Goal: Information Seeking & Learning: Learn about a topic

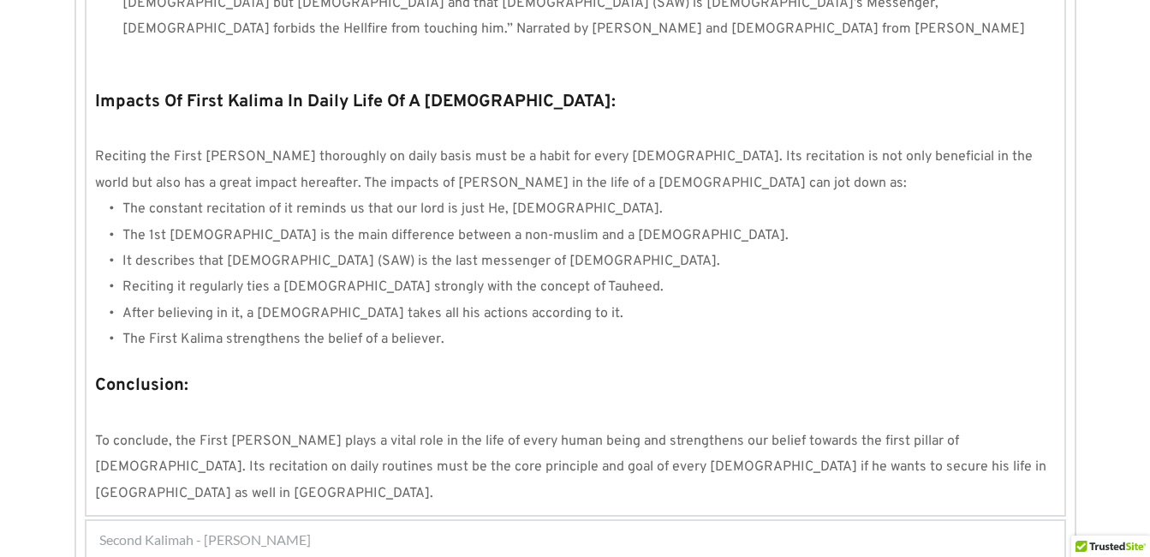
scroll to position [1646, 0]
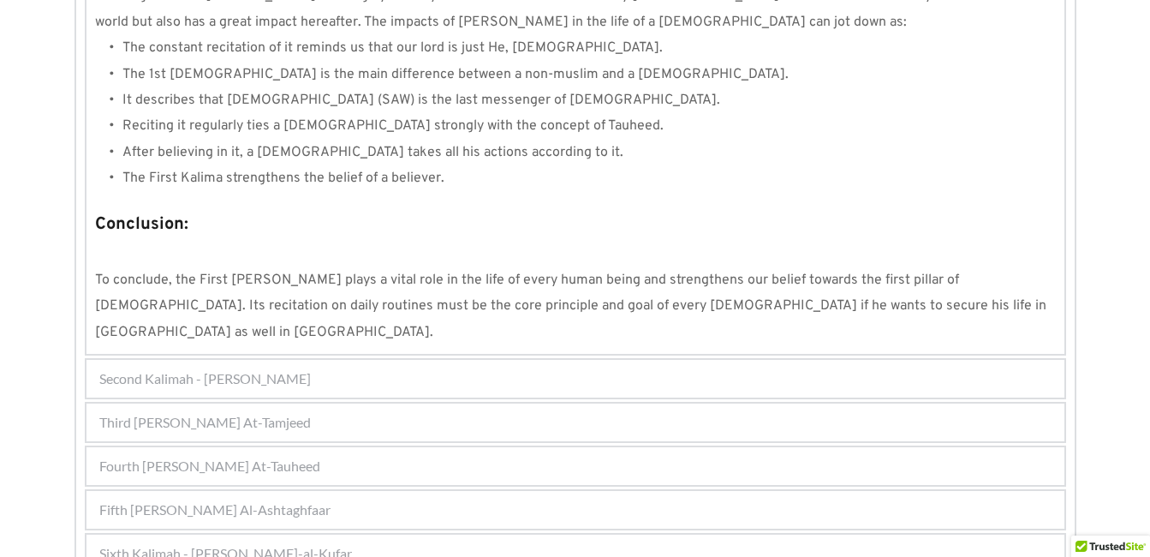
click at [608, 447] on div "Fourth [PERSON_NAME] At-Tauheed" at bounding box center [575, 466] width 978 height 38
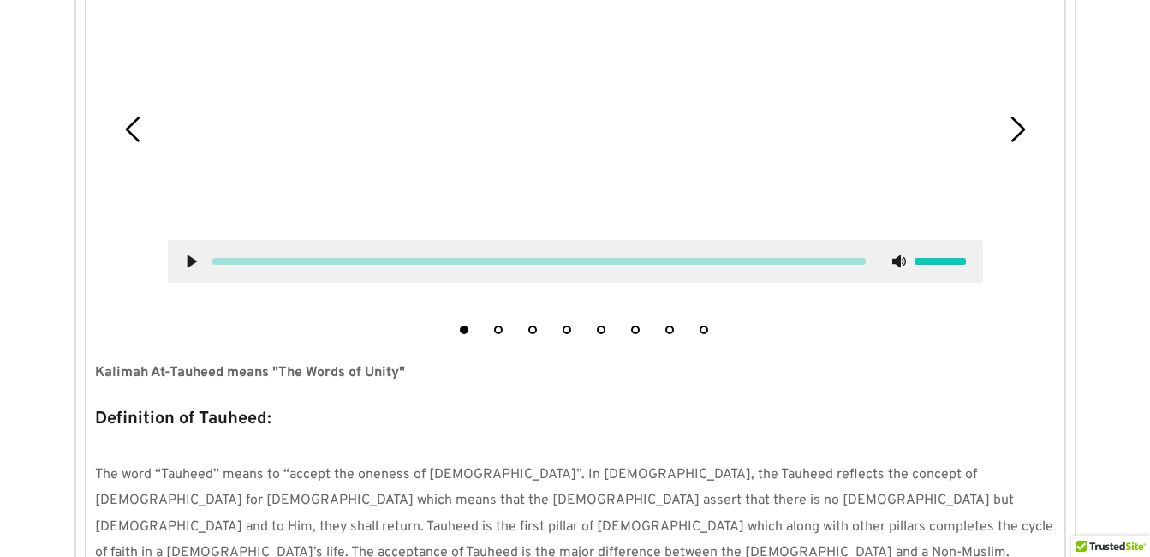
scroll to position [547, 0]
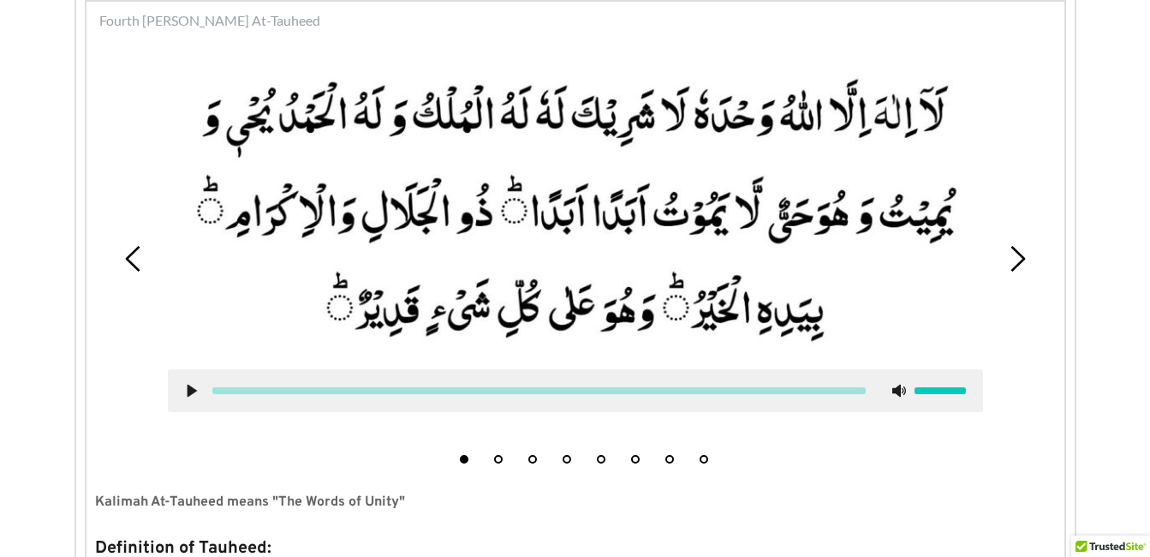
click at [570, 463] on li "4" at bounding box center [566, 454] width 17 height 17
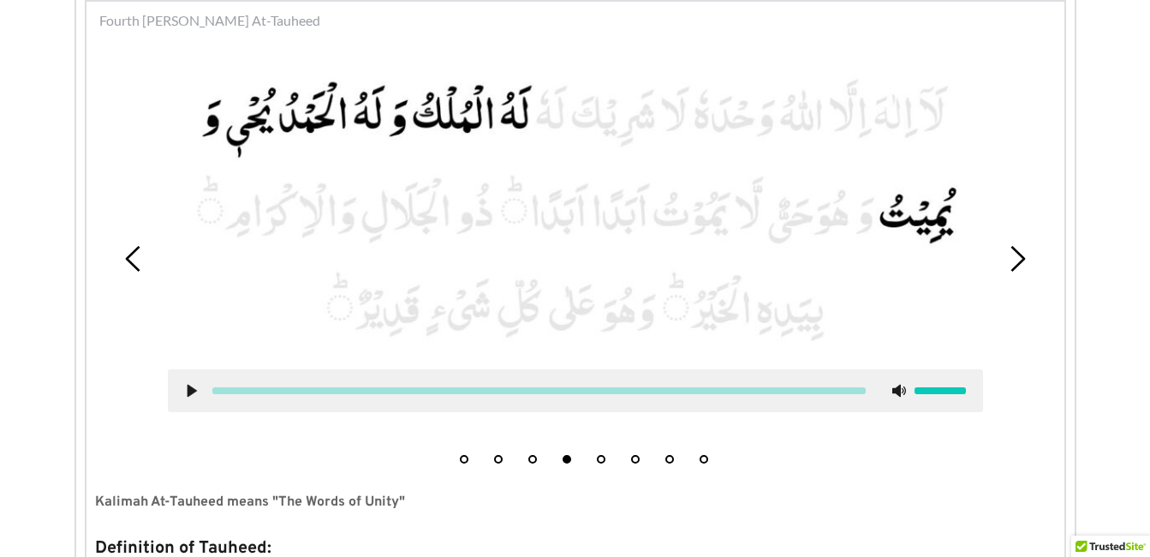
click at [602, 462] on button "5" at bounding box center [601, 459] width 9 height 9
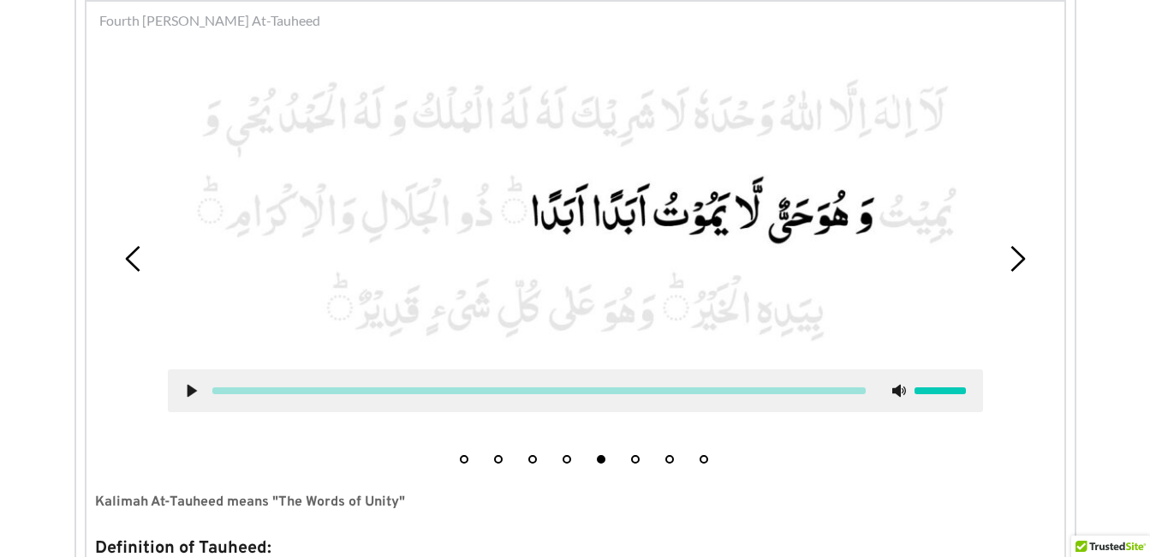
click at [605, 232] on picture at bounding box center [575, 210] width 815 height 284
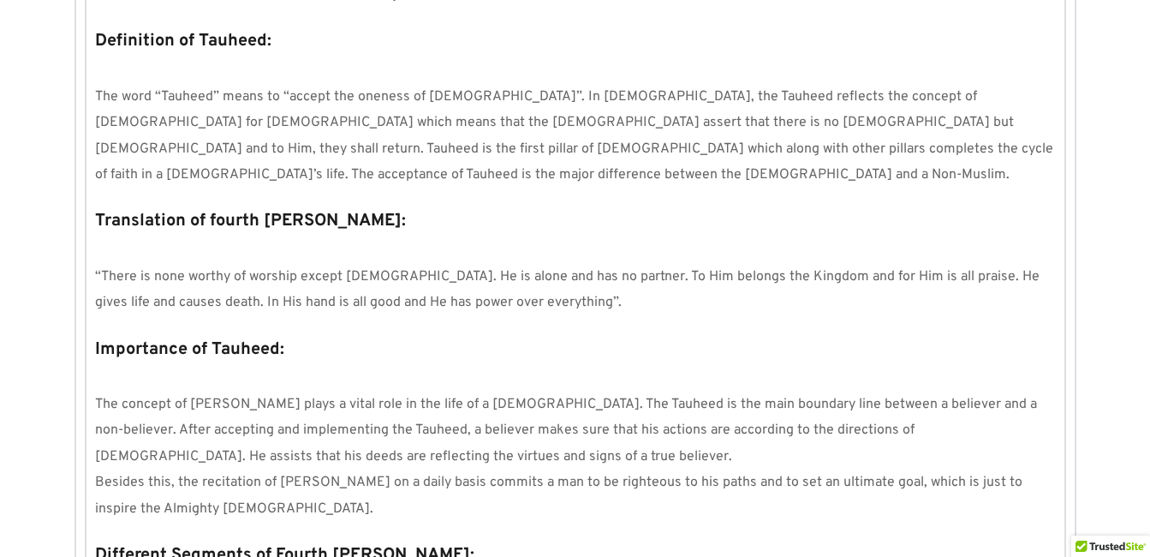
scroll to position [1061, 0]
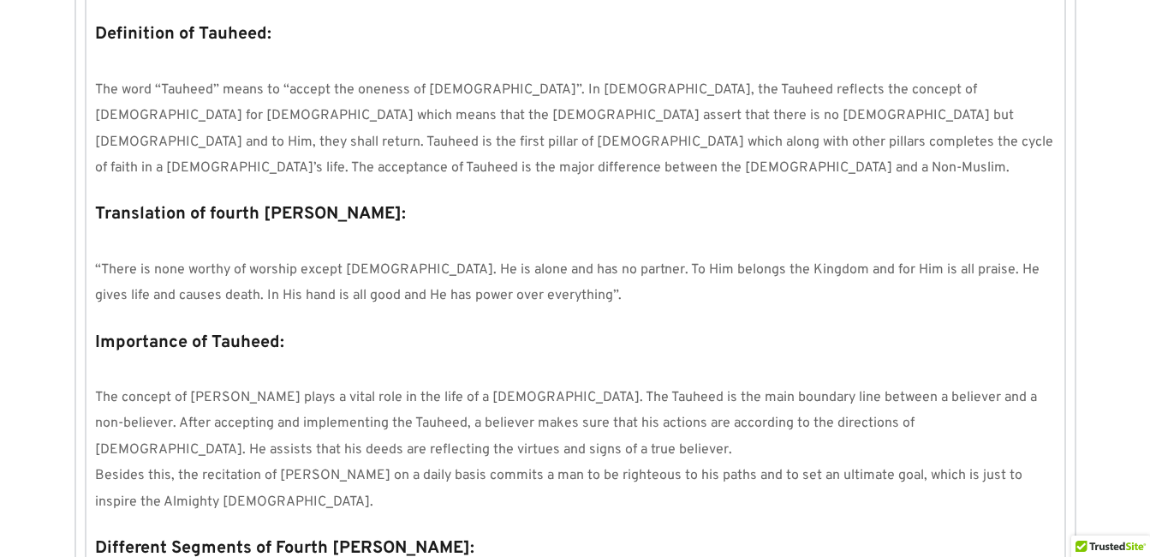
click at [1107, 322] on div "Kalimas Duas Suras Salah 1 Salah 2 Salah 3 Miscellenious Kalimas First [PERSON_…" at bounding box center [575, 183] width 1150 height 1900
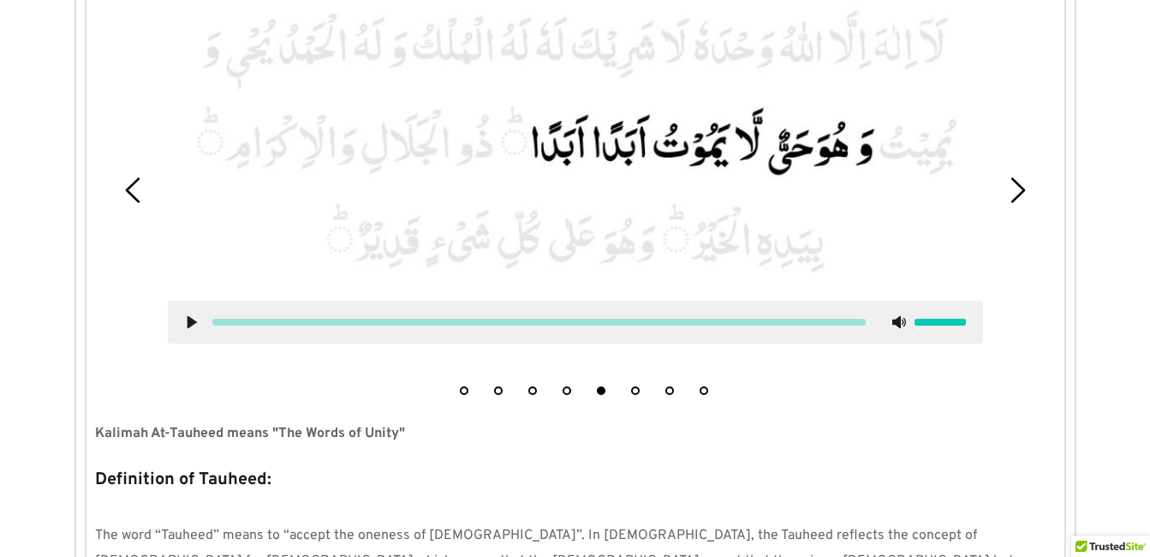
scroll to position [581, 0]
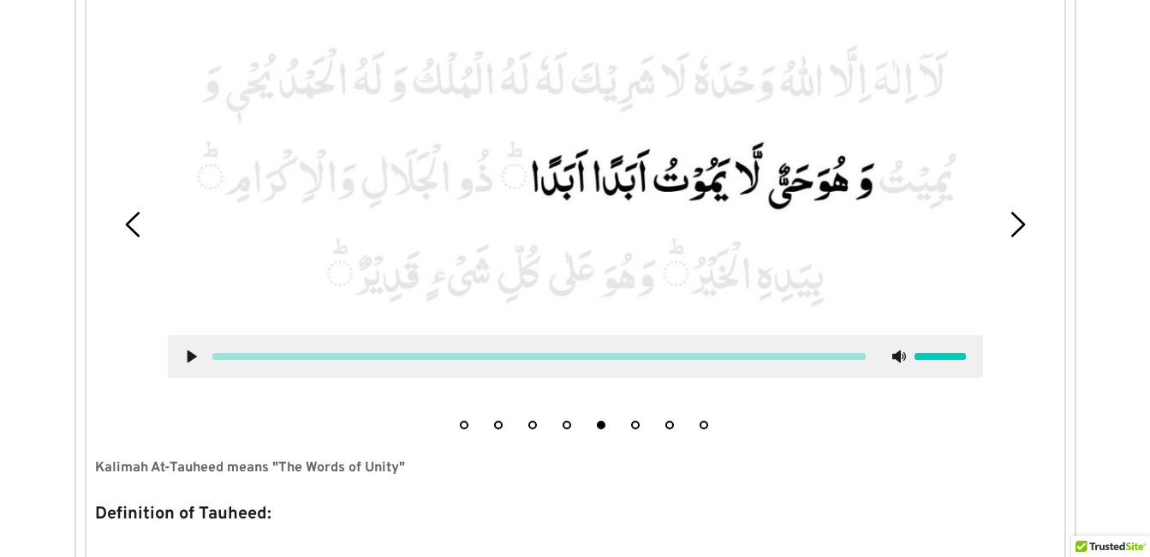
click at [700, 420] on li "8" at bounding box center [703, 420] width 17 height 17
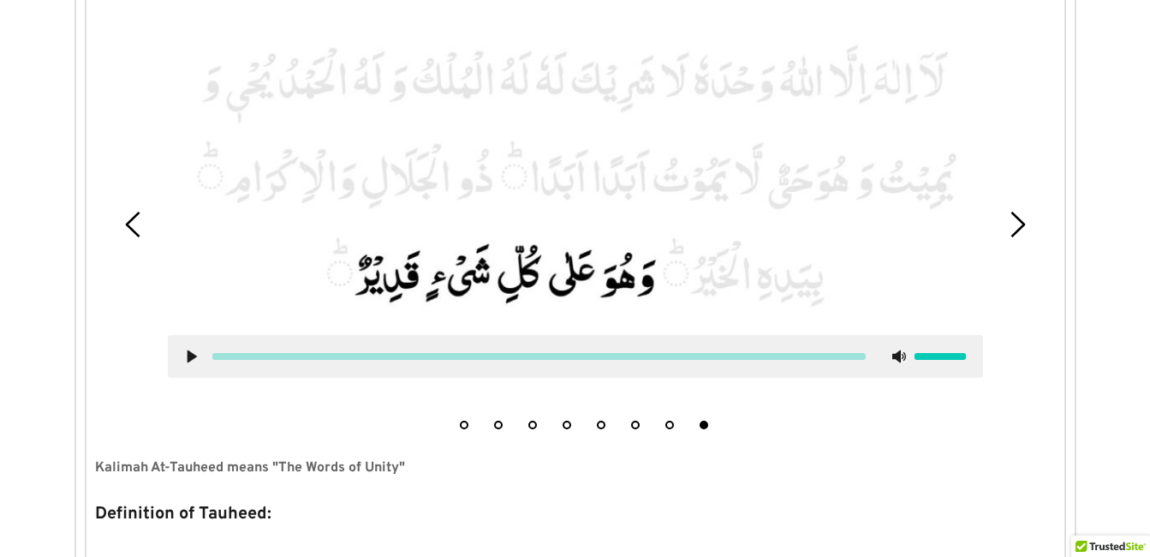
click at [188, 355] on use at bounding box center [191, 356] width 9 height 13
click at [194, 358] on use at bounding box center [191, 356] width 11 height 13
click at [212, 420] on div "1 2 3 4 5 6 7 8" at bounding box center [575, 225] width 961 height 426
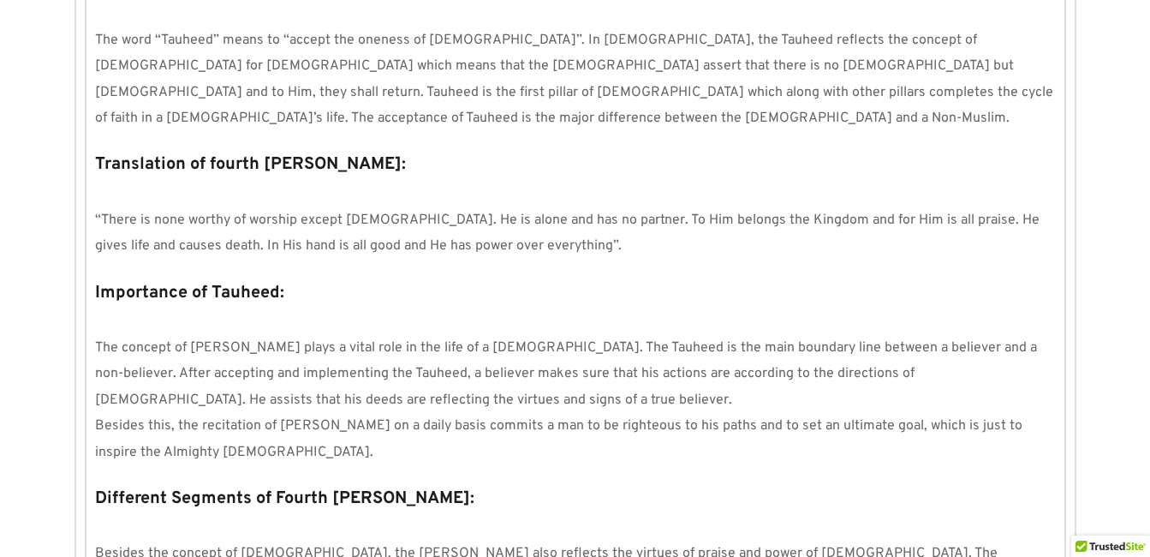
scroll to position [1130, 0]
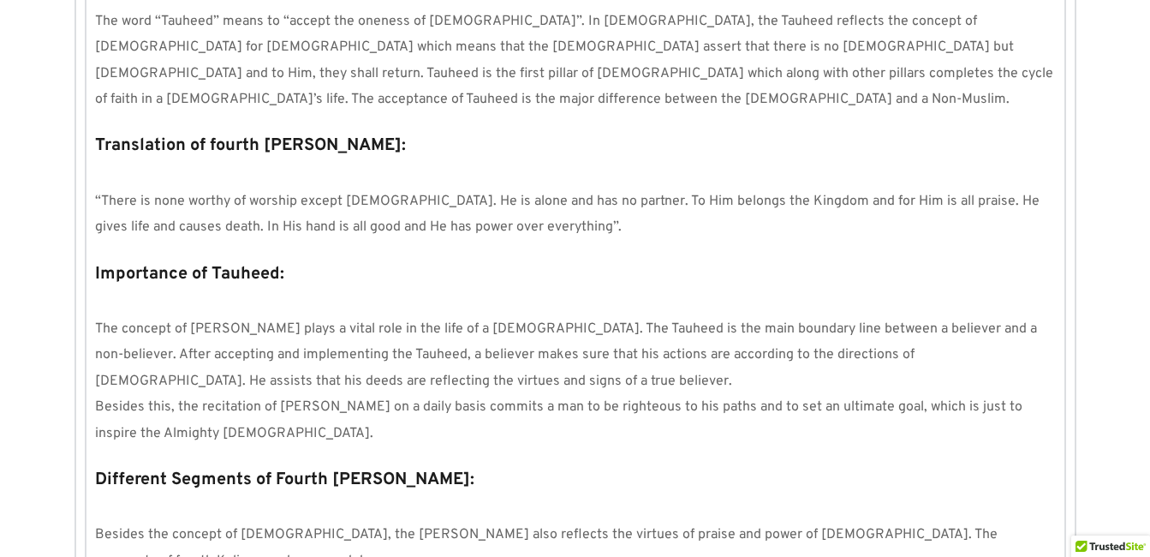
click at [640, 258] on p "Importance of Tauheed:" at bounding box center [575, 274] width 961 height 33
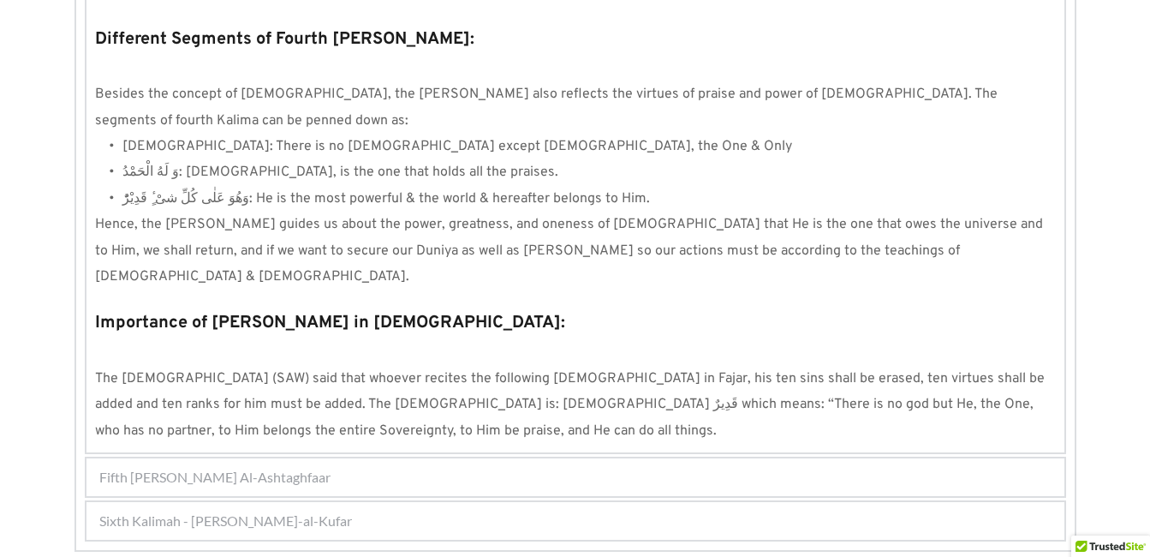
scroll to position [1642, 0]
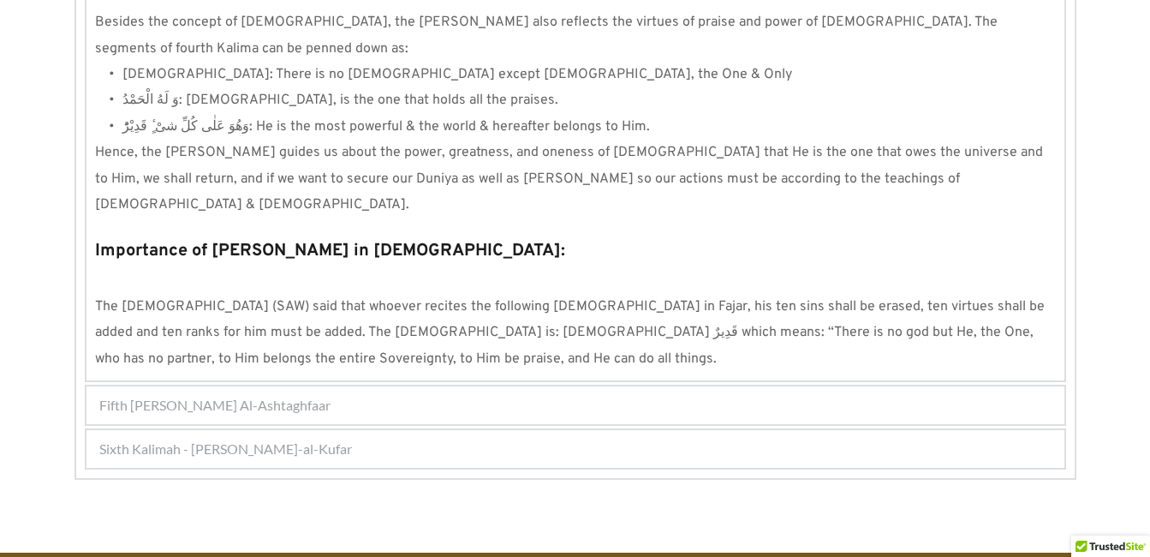
click at [544, 386] on div "Fifth [PERSON_NAME] Al-Ashtaghfaar" at bounding box center [575, 405] width 978 height 38
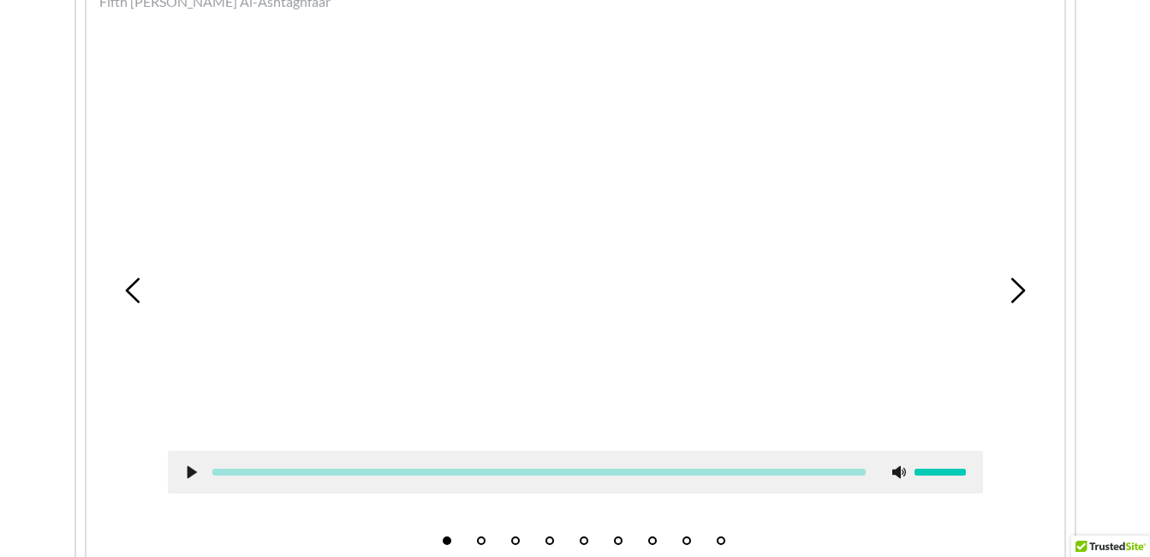
scroll to position [591, 0]
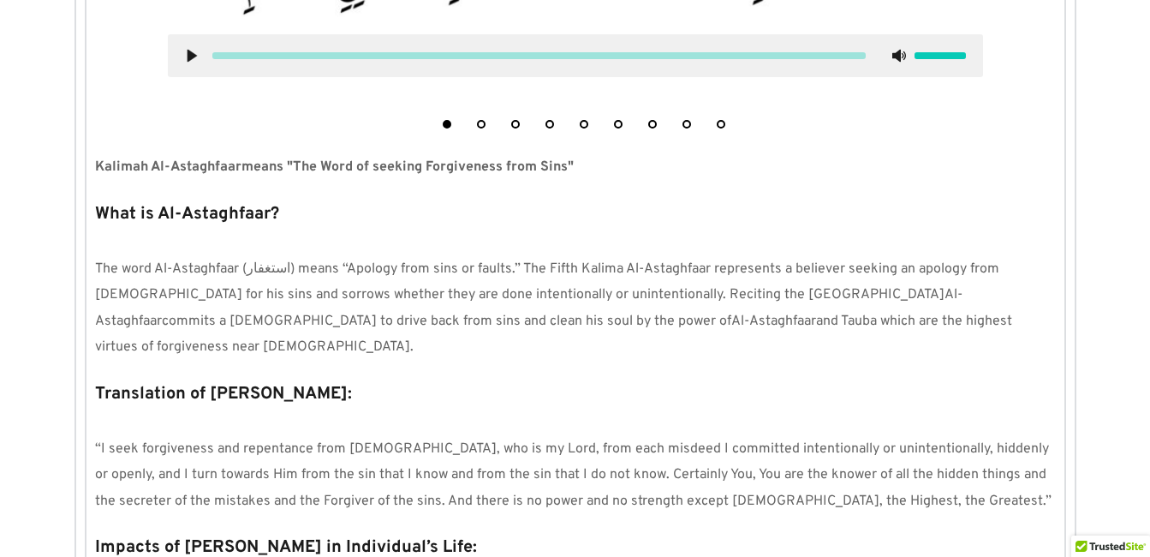
scroll to position [1036, 0]
